Goal: Transaction & Acquisition: Purchase product/service

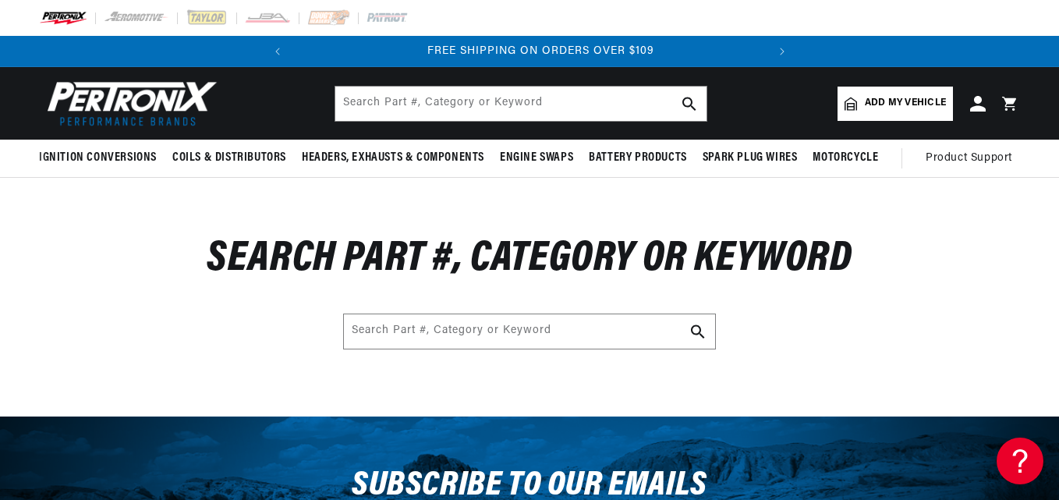
scroll to position [0, 473]
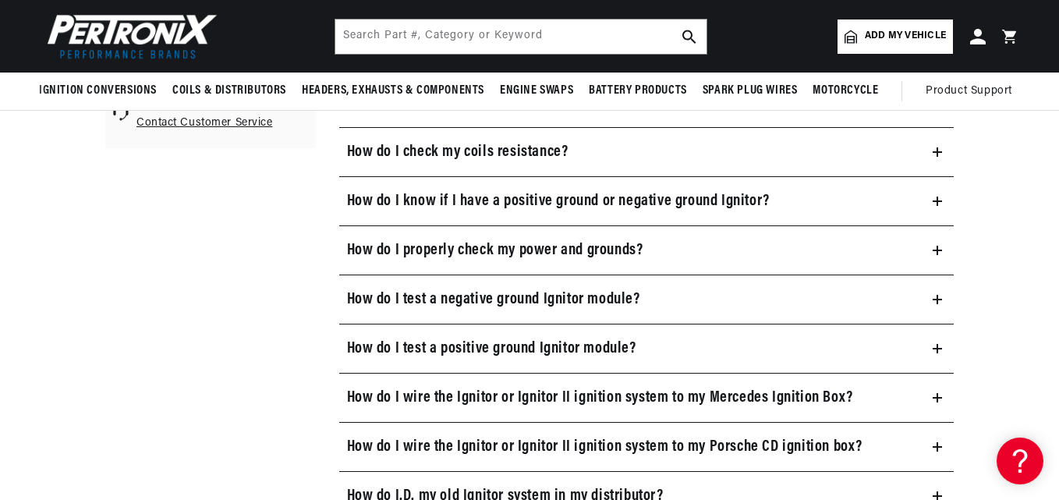
scroll to position [468, 0]
